Goal: Task Accomplishment & Management: Manage account settings

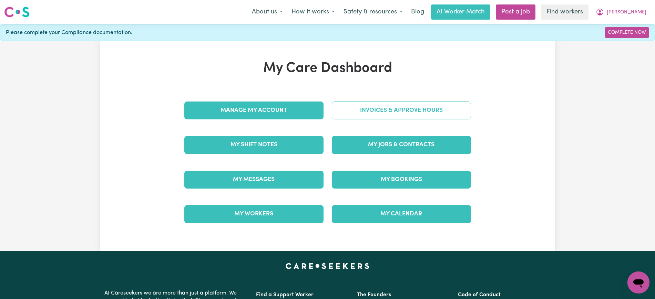
click at [359, 111] on link "Invoices & Approve Hours" at bounding box center [401, 111] width 139 height 18
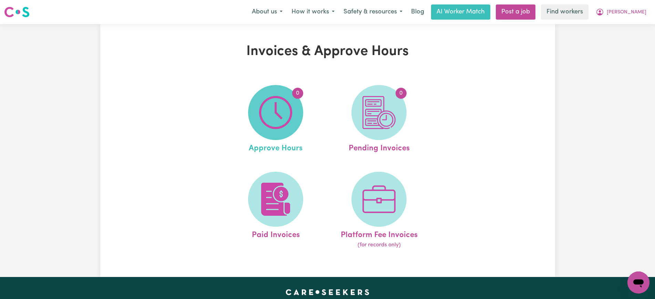
click at [260, 114] on img at bounding box center [275, 112] width 33 height 33
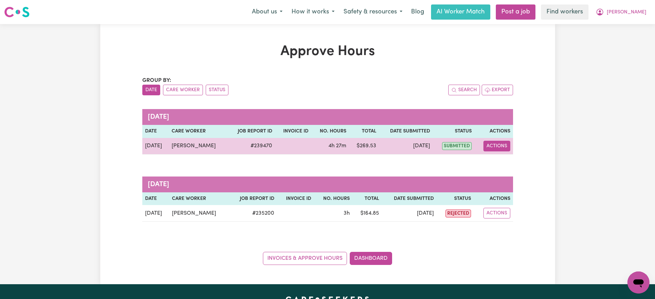
click at [500, 144] on button "Actions" at bounding box center [497, 146] width 27 height 11
click at [507, 163] on link "View Job Report" at bounding box center [514, 162] width 59 height 14
select select "pm"
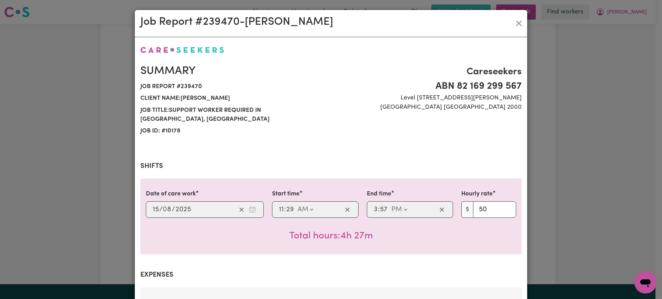
drag, startPoint x: 600, startPoint y: 141, endPoint x: 587, endPoint y: 141, distance: 12.4
click at [599, 141] on div "Job Report # 239470 - [PERSON_NAME] Summary Job report # 239470 Client name: [P…" at bounding box center [331, 149] width 662 height 299
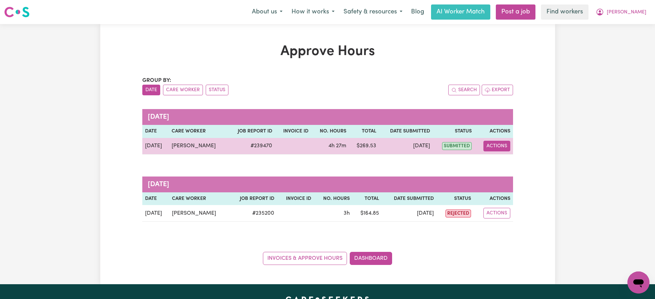
click at [498, 142] on button "Actions" at bounding box center [497, 146] width 27 height 11
click at [503, 156] on link "View Job Report" at bounding box center [514, 162] width 59 height 14
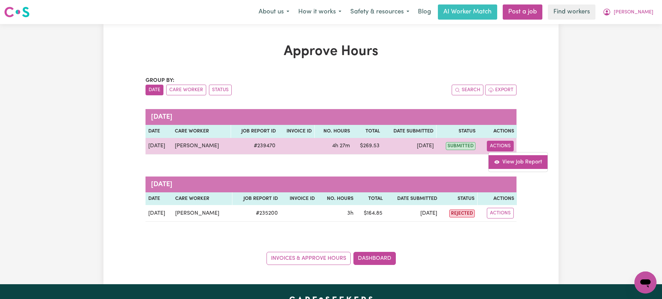
select select "pm"
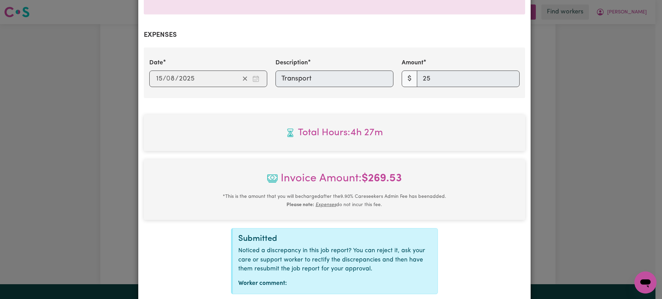
scroll to position [274, 0]
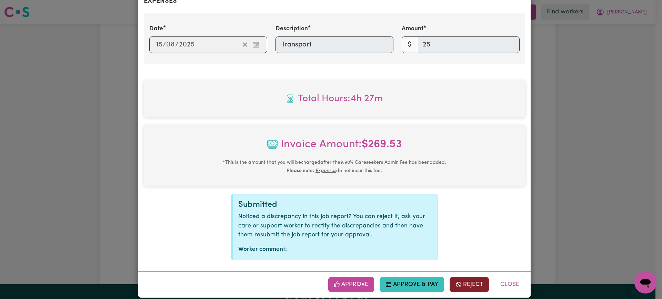
click at [466, 277] on button "Reject" at bounding box center [468, 284] width 39 height 15
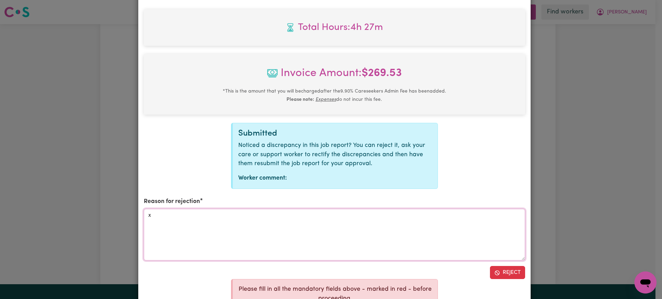
scroll to position [360, 0]
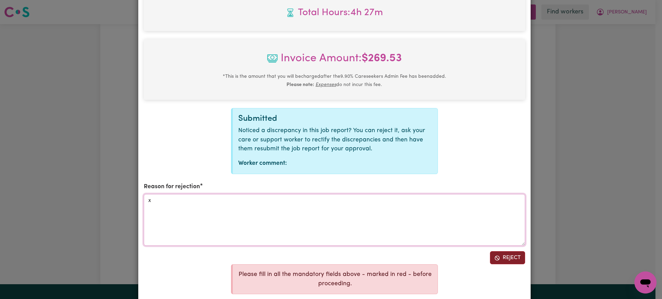
type textarea "x"
click at [509, 253] on button "Reject" at bounding box center [507, 258] width 35 height 13
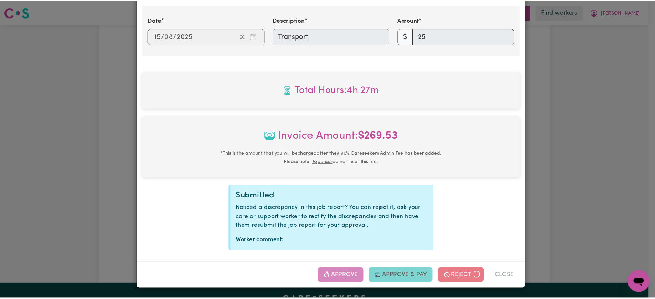
scroll to position [274, 0]
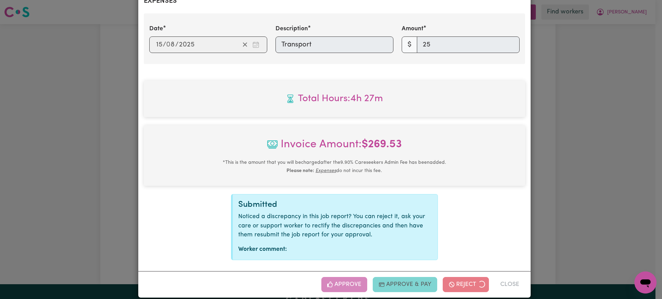
click at [578, 200] on div "Job Report # 239470 - [PERSON_NAME] Summary Job report # 239470 Client name: [P…" at bounding box center [331, 149] width 662 height 299
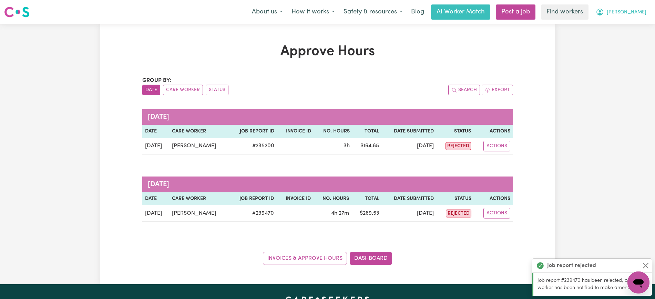
click at [634, 13] on span "[PERSON_NAME]" at bounding box center [627, 13] width 40 height 8
click at [629, 40] on link "Logout" at bounding box center [623, 39] width 54 height 13
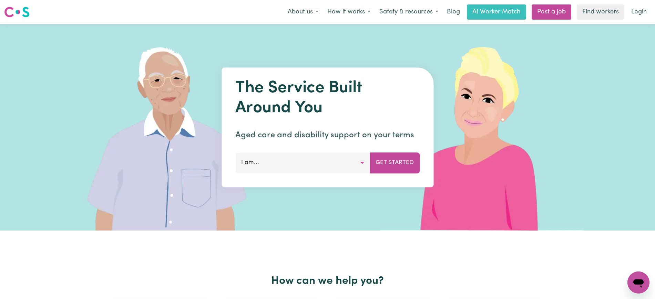
click at [645, 1] on nav "Menu About us How it works Safety & resources Blog AI Worker Match Post a job F…" at bounding box center [327, 12] width 655 height 24
click at [642, 10] on link "Login" at bounding box center [639, 11] width 24 height 15
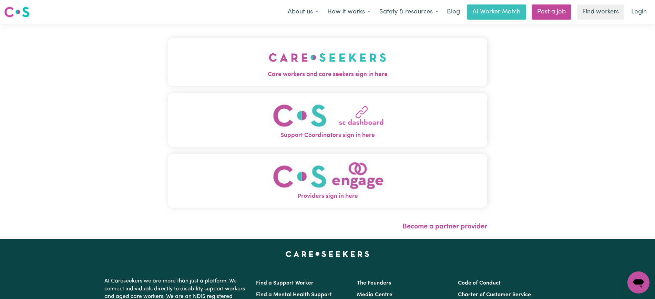
click at [304, 70] on button "Care workers and care seekers sign in here" at bounding box center [327, 62] width 319 height 48
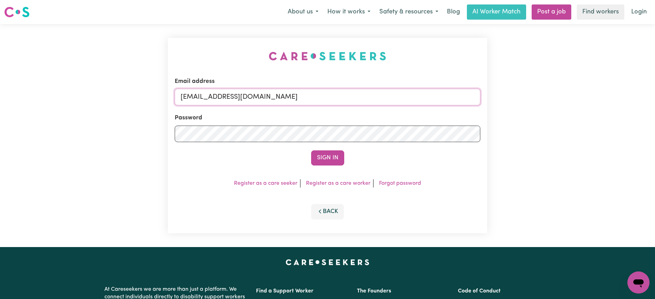
drag, startPoint x: 223, startPoint y: 96, endPoint x: 517, endPoint y: 95, distance: 294.0
click at [517, 95] on div "Email address [EMAIL_ADDRESS][DOMAIN_NAME] Password Sign In Register as a care …" at bounding box center [327, 135] width 655 height 223
type input "SUPERUSER~[EMAIL_ADDRESS][DOMAIN_NAME]"
click at [311, 151] on button "Sign In" at bounding box center [327, 158] width 33 height 15
